Goal: Answer question/provide support: Share knowledge or assist other users

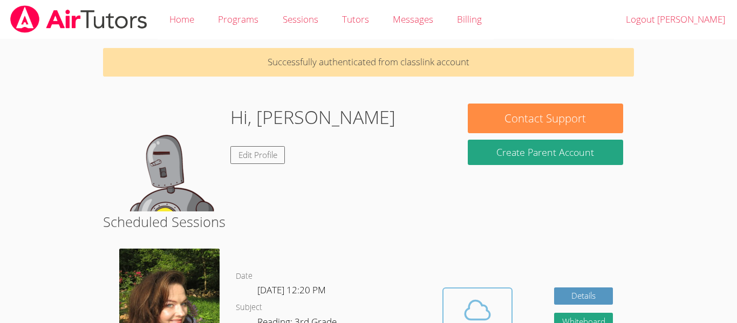
click at [469, 240] on div "Hidden Cloud Room Details Whiteboard Hidden Google Doc" at bounding box center [527, 325] width 212 height 170
click at [474, 300] on icon at bounding box center [477, 309] width 25 height 19
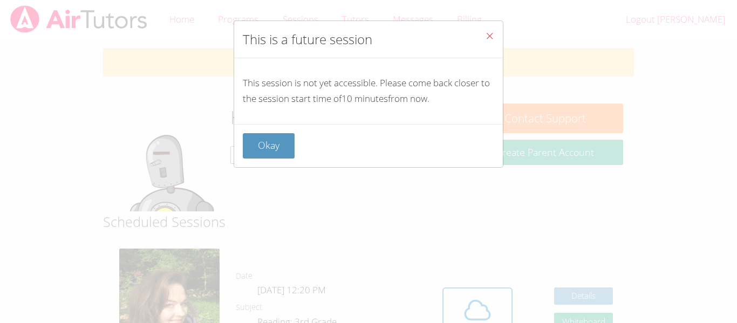
click at [492, 33] on icon "Close" at bounding box center [489, 35] width 9 height 9
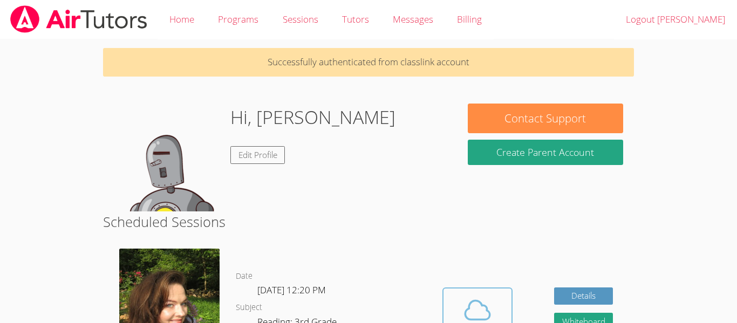
click at [489, 292] on button "Cloud Room" at bounding box center [477, 317] width 70 height 60
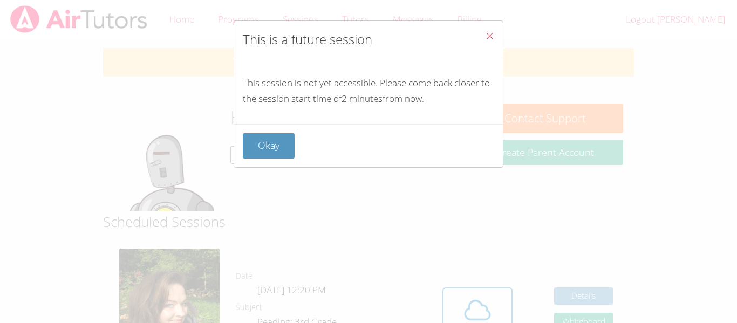
click at [492, 36] on icon "Close" at bounding box center [489, 35] width 9 height 9
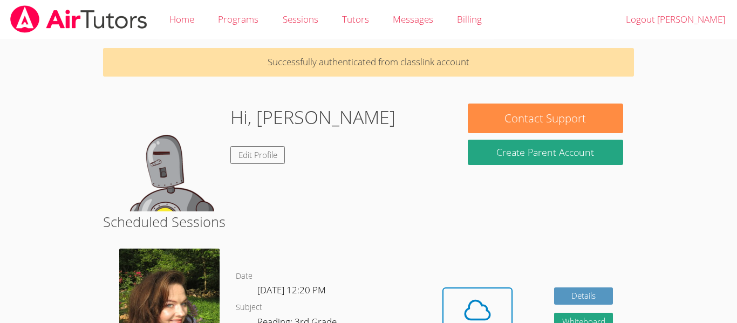
scroll to position [25, 0]
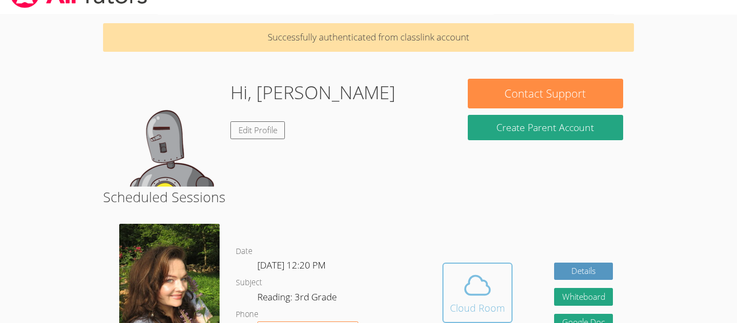
click at [466, 284] on icon at bounding box center [477, 285] width 25 height 19
click at [487, 279] on icon at bounding box center [477, 285] width 30 height 30
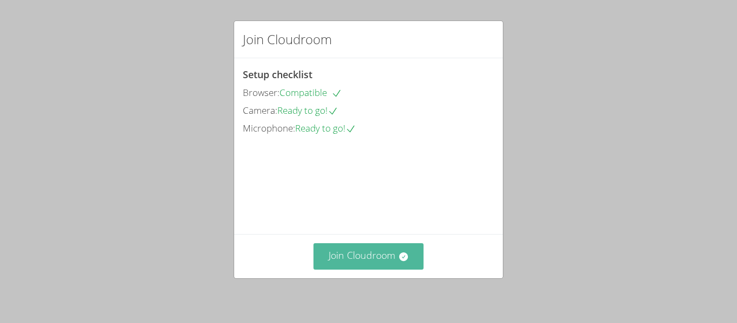
click at [361, 251] on button "Join Cloudroom" at bounding box center [368, 256] width 111 height 26
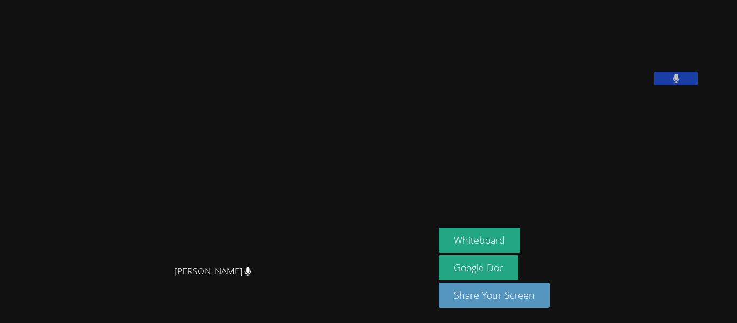
click at [287, 129] on video at bounding box center [217, 139] width 162 height 239
click at [468, 175] on aside "Adiel Gonzalez Garcia Whiteboard Google Doc Share Your Screen" at bounding box center [569, 161] width 270 height 323
click at [505, 244] on button "Whiteboard" at bounding box center [478, 240] width 81 height 25
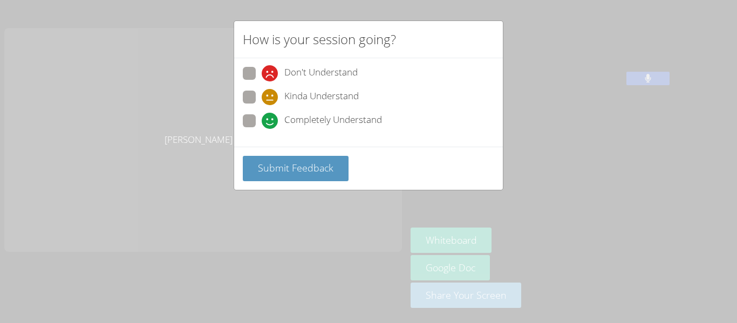
click at [285, 152] on div "Submit Feedback" at bounding box center [368, 168] width 269 height 43
click at [288, 164] on span "Submit Feedback" at bounding box center [295, 167] width 75 height 13
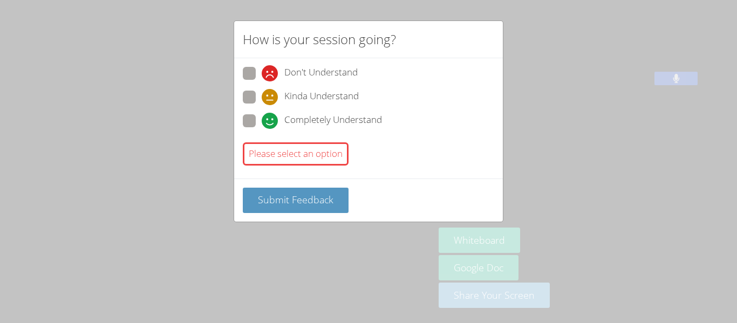
click at [245, 88] on div "Don't Understand Kinda Understand Completely Understand" at bounding box center [368, 100] width 251 height 67
click at [262, 105] on span at bounding box center [262, 105] width 0 height 0
click at [262, 96] on input "Kinda Understand" at bounding box center [266, 95] width 9 height 9
radio input "true"
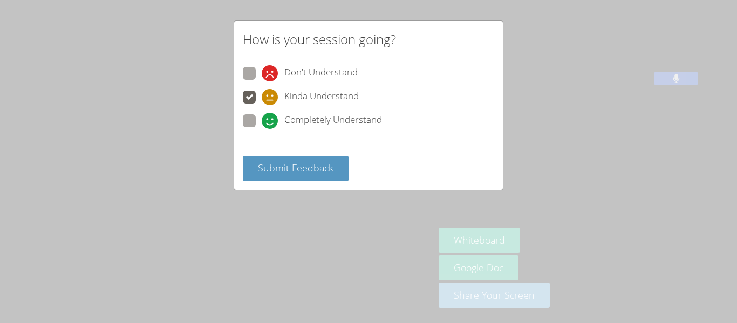
click at [262, 129] on span at bounding box center [262, 129] width 0 height 0
click at [262, 115] on input "Completely Understand" at bounding box center [266, 118] width 9 height 9
radio input "true"
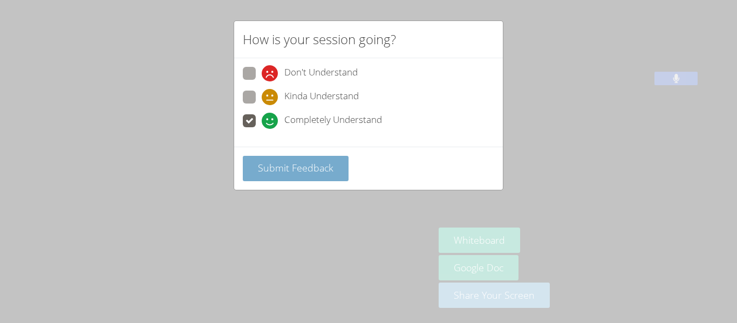
click at [268, 160] on button "Submit Feedback" at bounding box center [296, 168] width 106 height 25
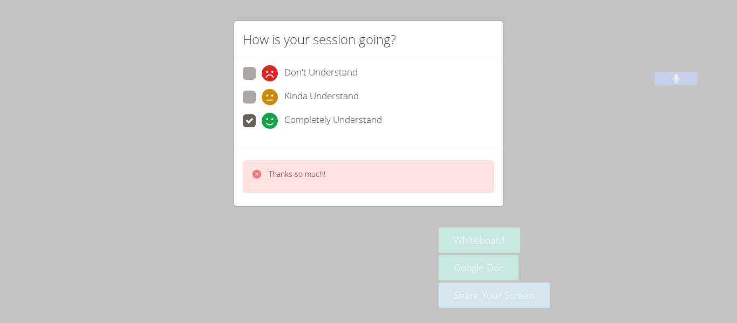
click at [262, 81] on span at bounding box center [262, 81] width 0 height 0
click at [262, 74] on input "Don't Understand" at bounding box center [266, 71] width 9 height 9
radio input "true"
